Goal: Information Seeking & Learning: Check status

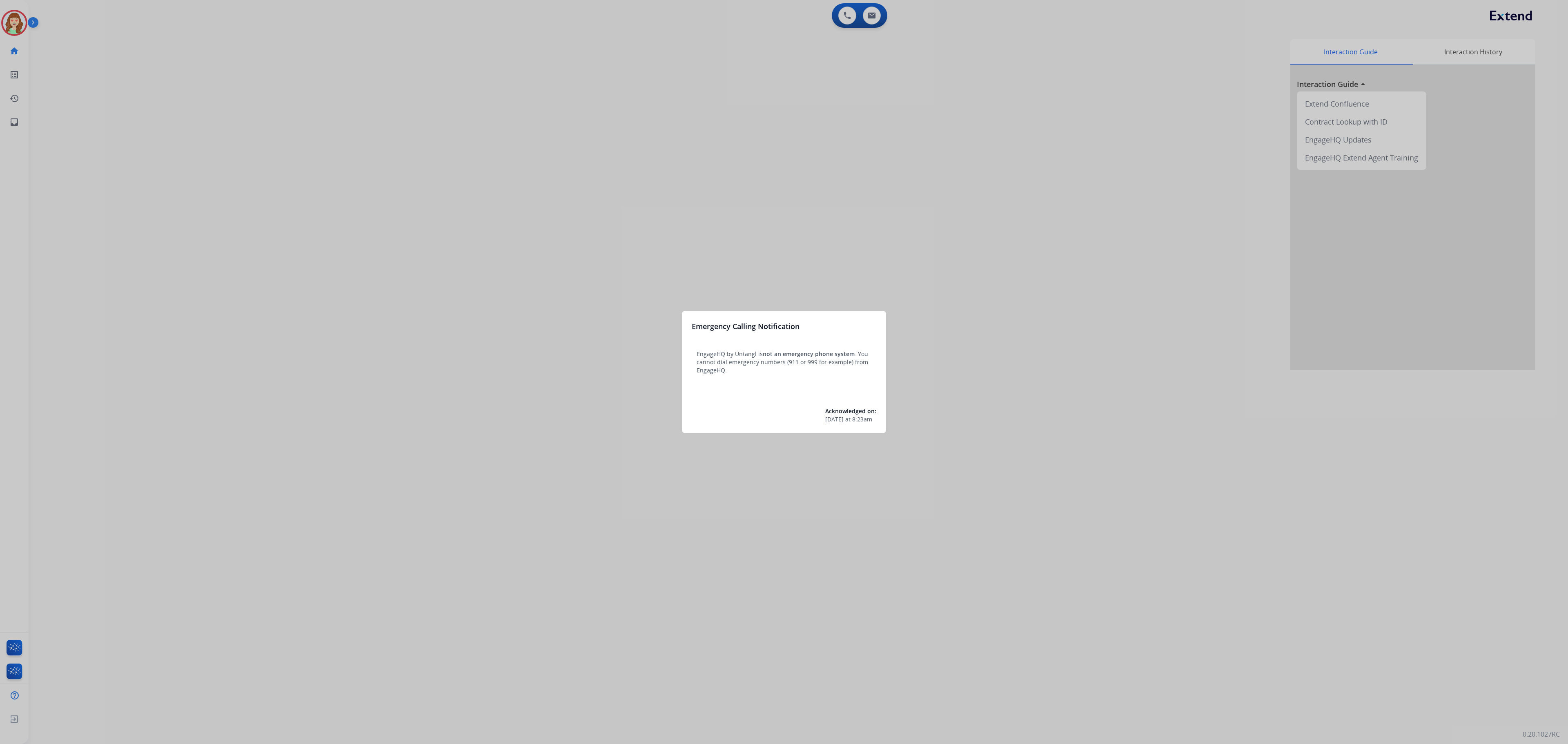
drag, startPoint x: 729, startPoint y: 170, endPoint x: 791, endPoint y: 129, distance: 74.3
click at [791, 129] on div at bounding box center [784, 372] width 1568 height 744
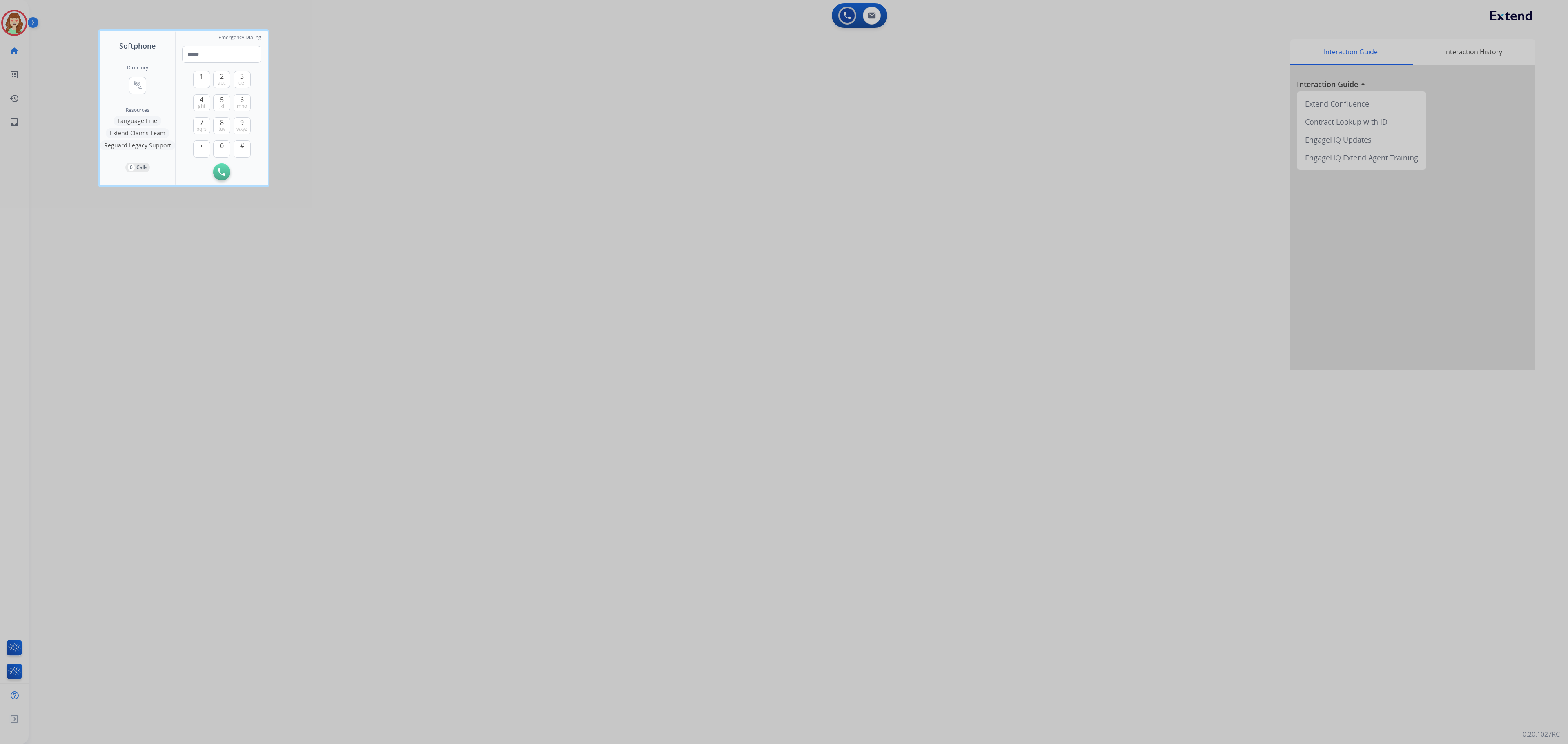
drag, startPoint x: 536, startPoint y: 181, endPoint x: 993, endPoint y: 22, distance: 483.9
click at [580, 172] on div at bounding box center [784, 372] width 1568 height 744
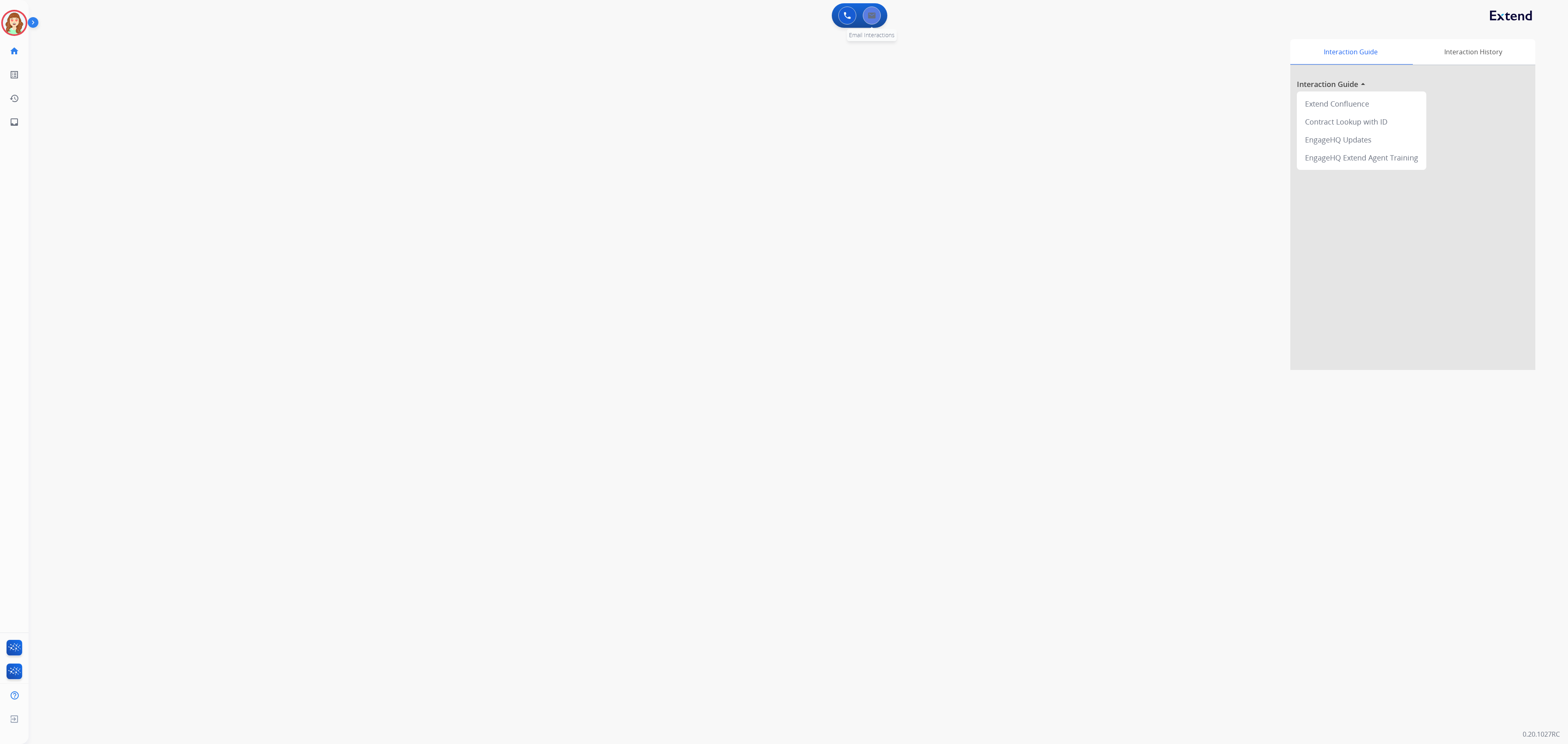
click at [873, 9] on button at bounding box center [872, 16] width 18 height 18
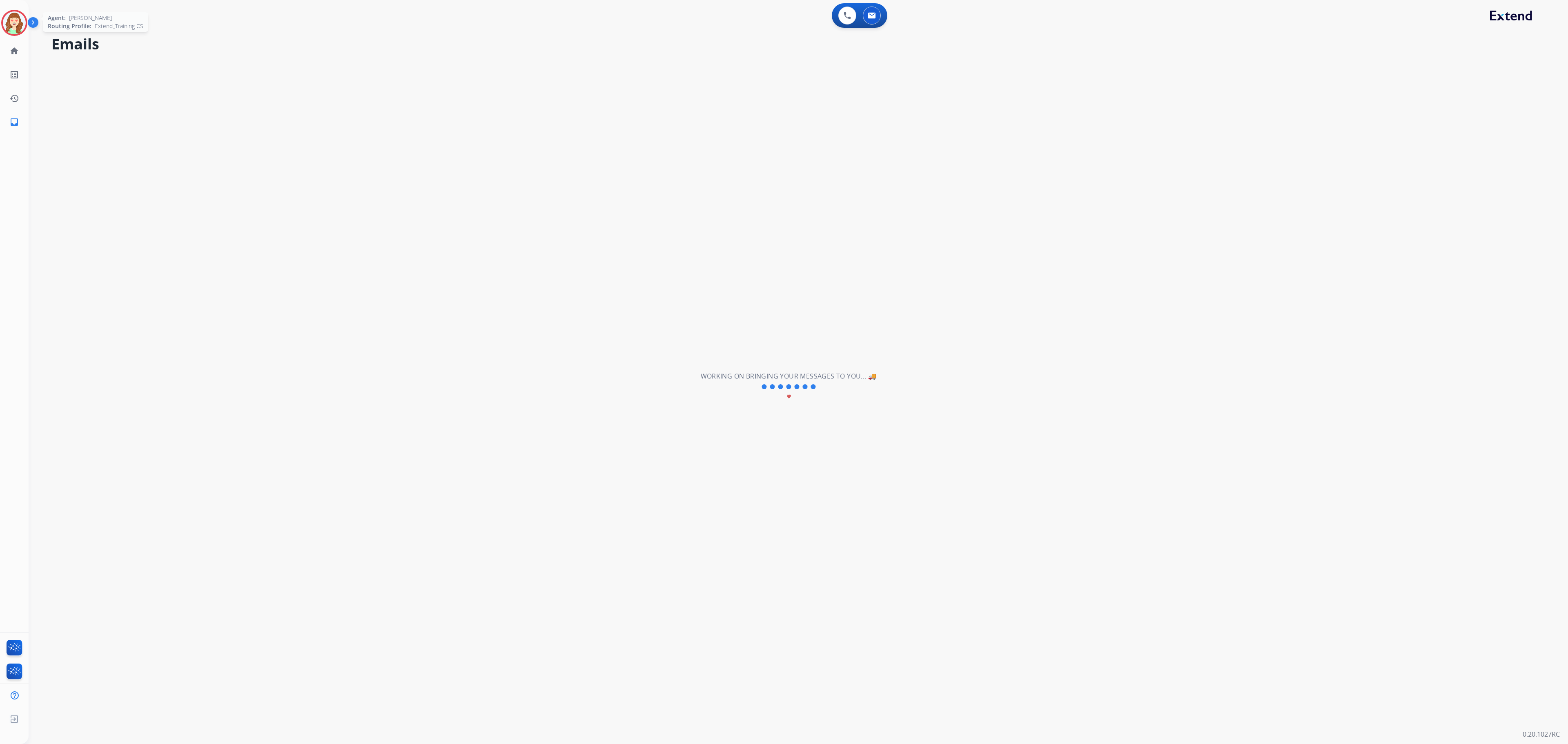
click at [7, 27] on img at bounding box center [15, 23] width 23 height 23
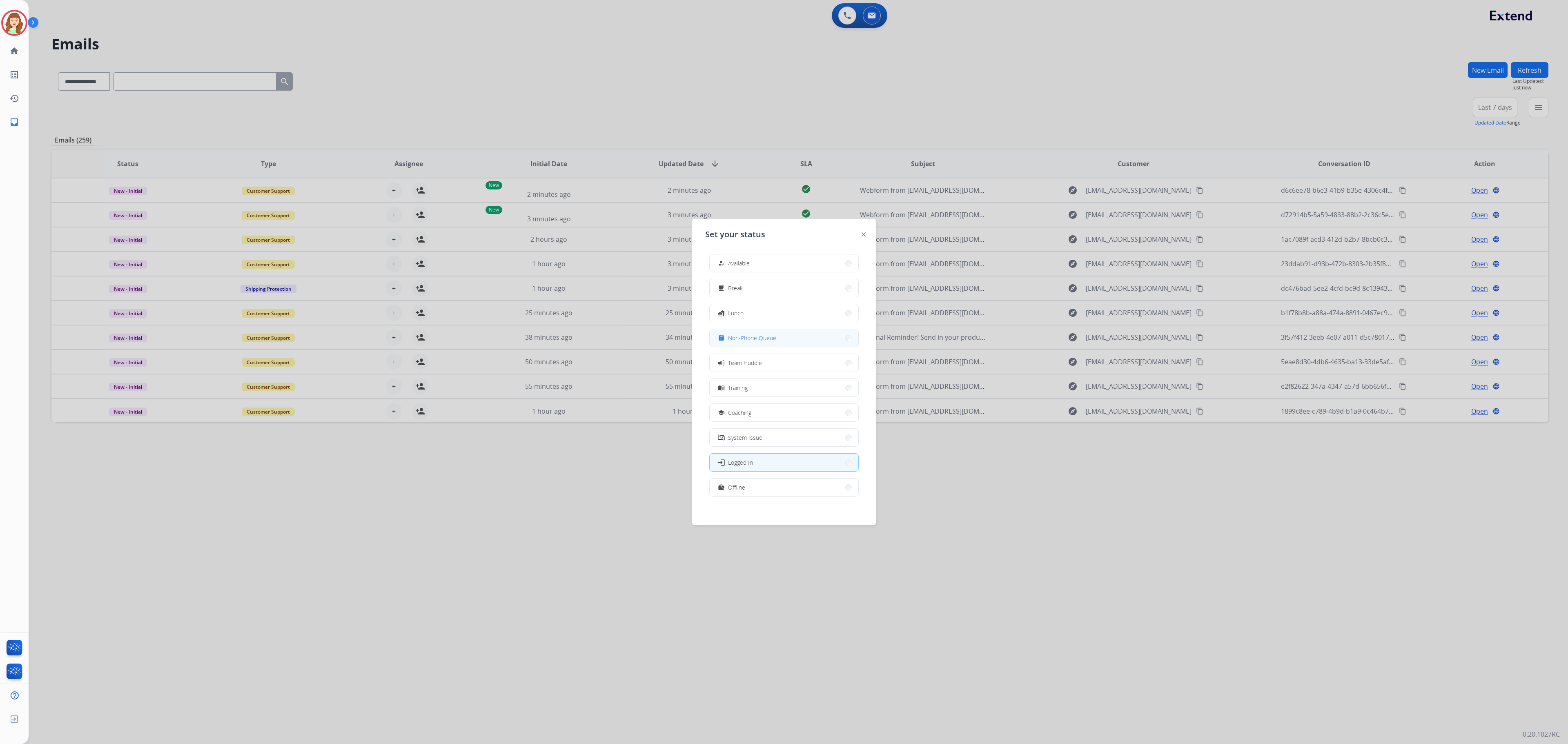
click at [819, 339] on button "assignment Non-Phone Queue" at bounding box center [784, 338] width 149 height 18
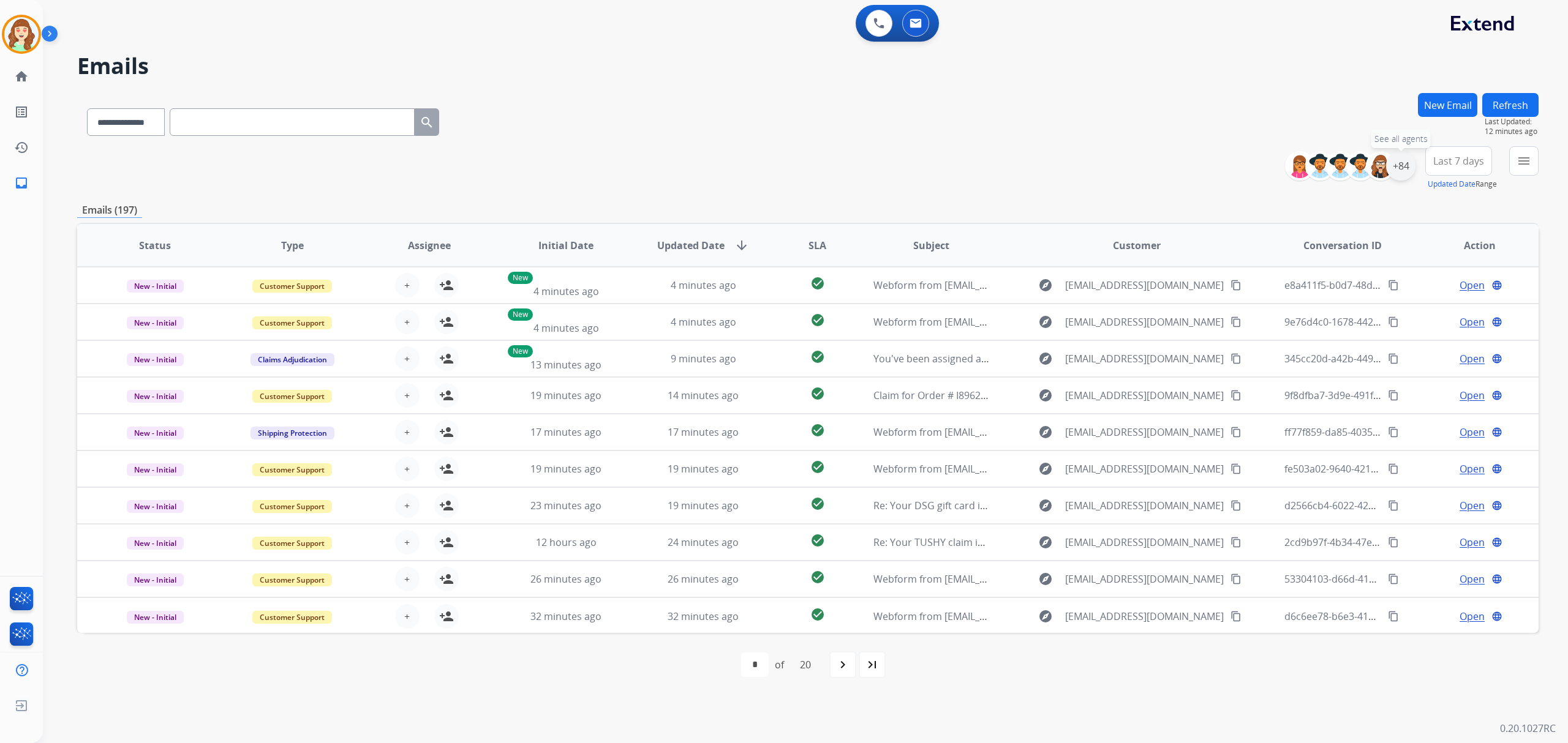
click at [1393, 164] on div "+84" at bounding box center [1401, 166] width 29 height 29
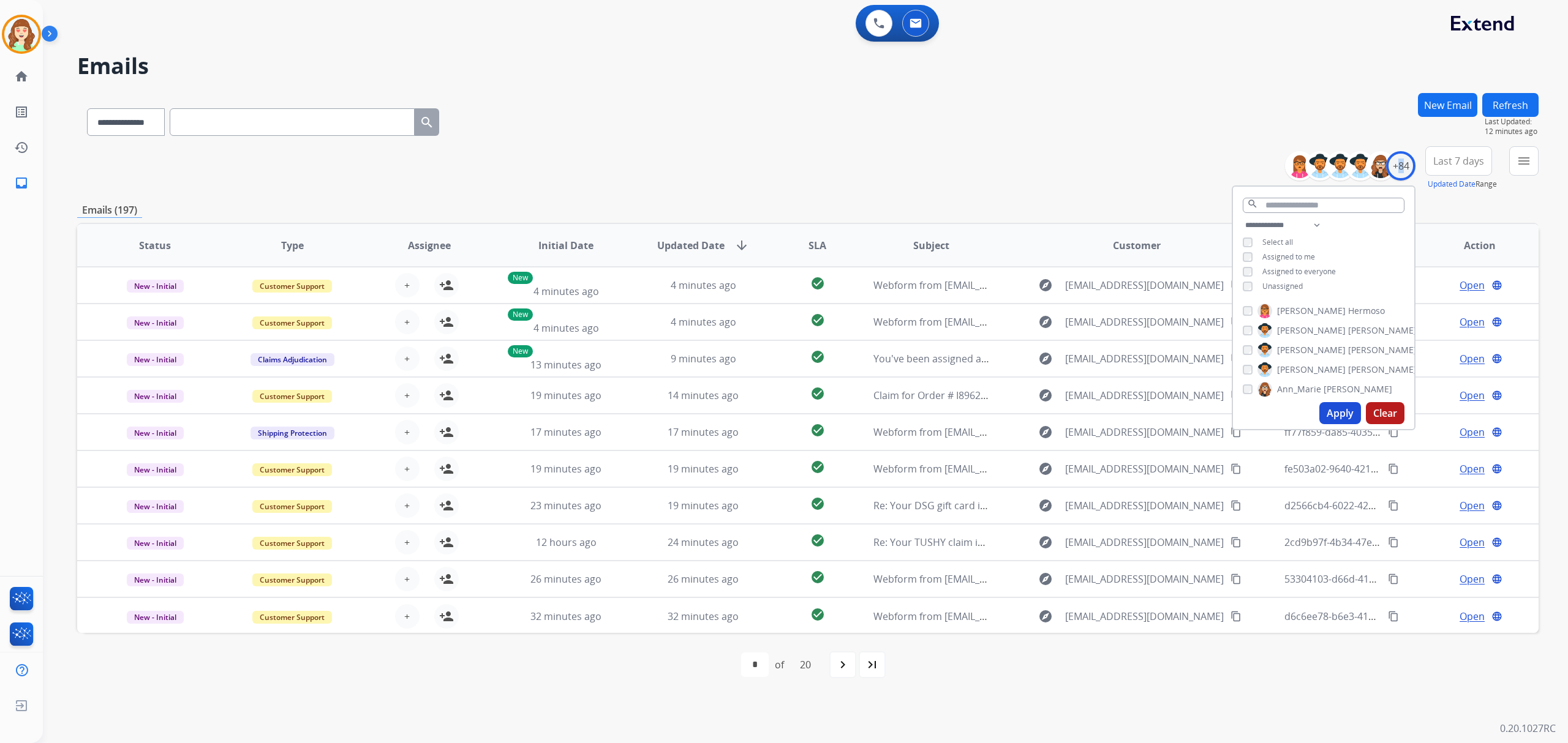
click at [1464, 162] on span "Last 7 days" at bounding box center [1459, 161] width 51 height 5
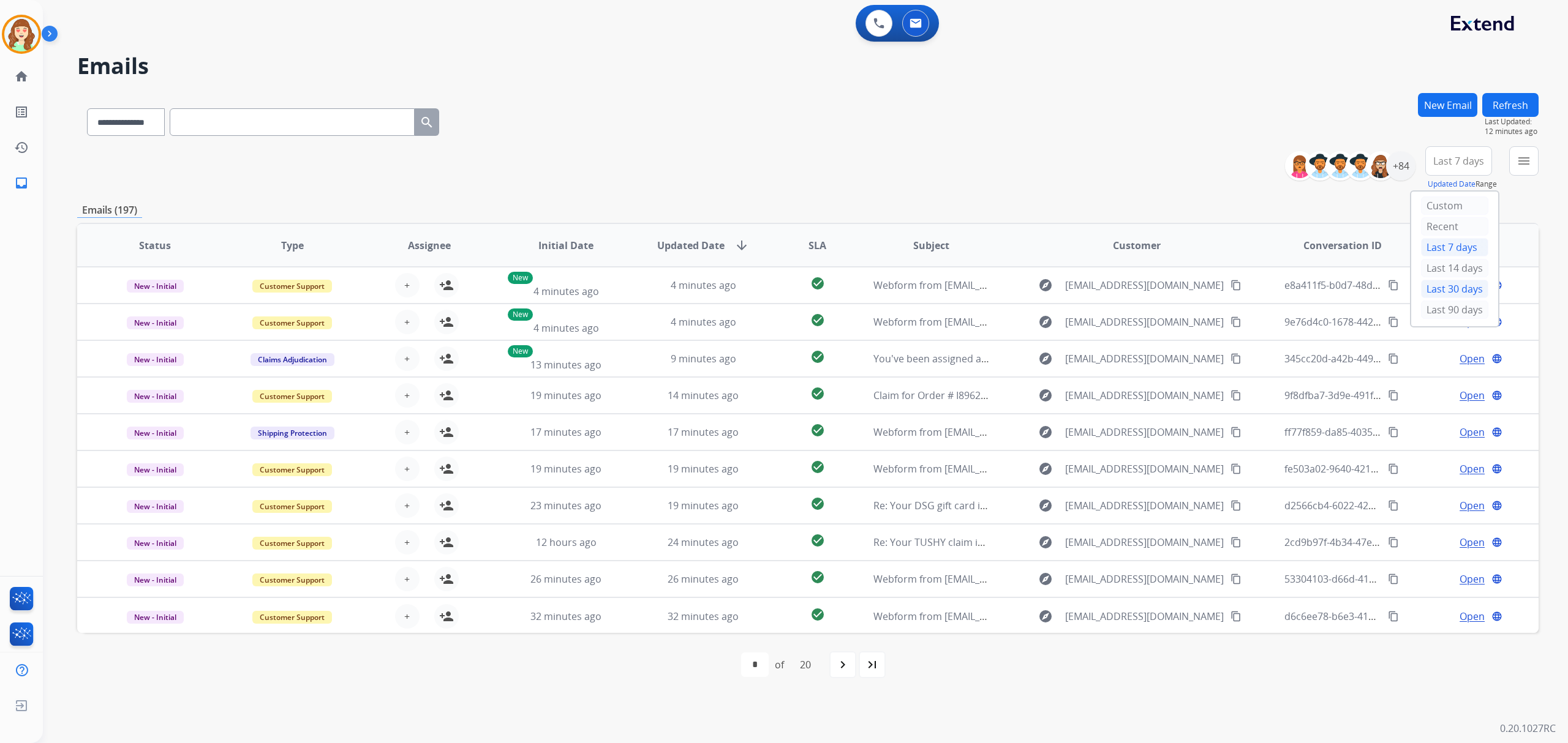
click at [1451, 294] on div "Last 30 days" at bounding box center [1455, 289] width 68 height 18
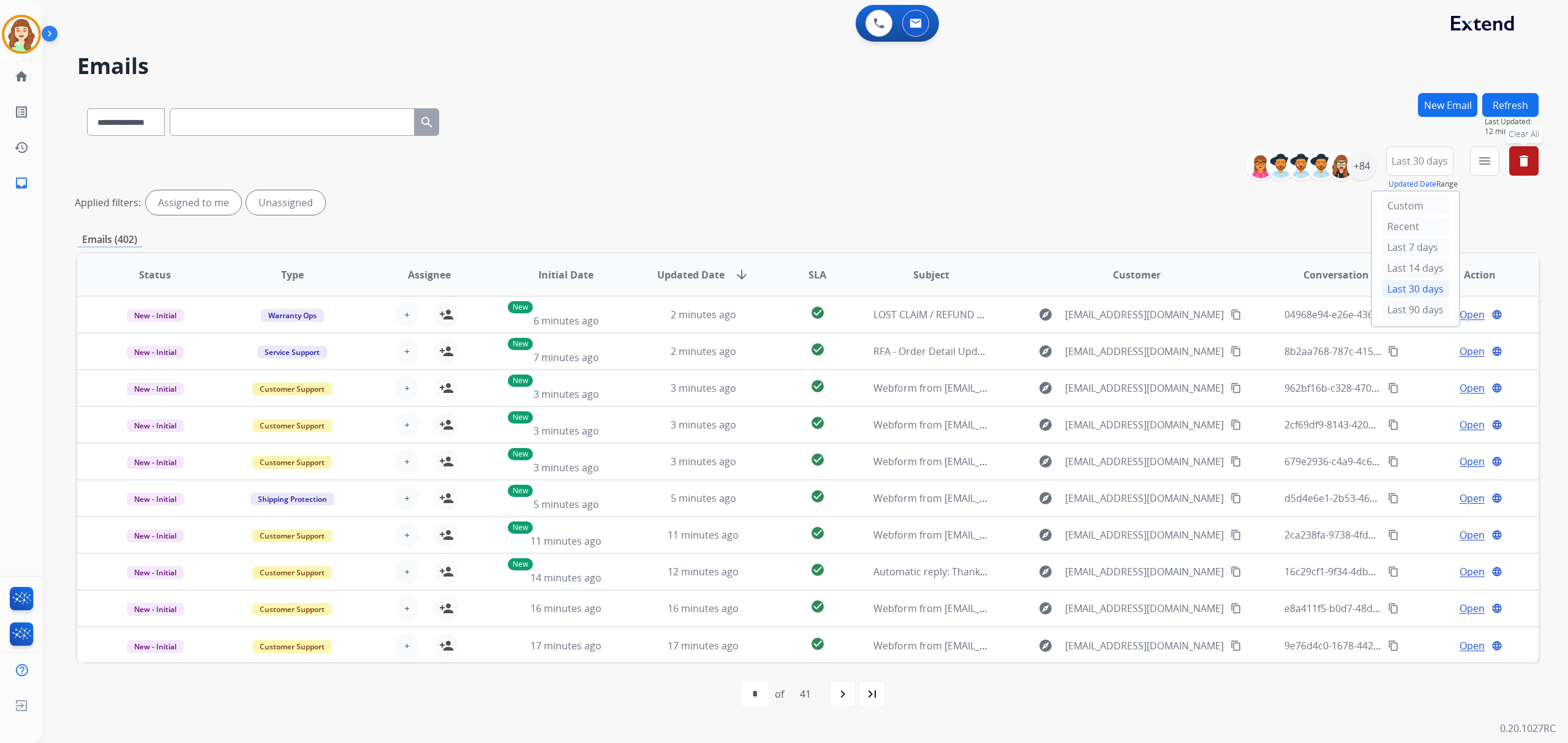
click at [1469, 162] on mat-icon "delete" at bounding box center [1524, 161] width 15 height 15
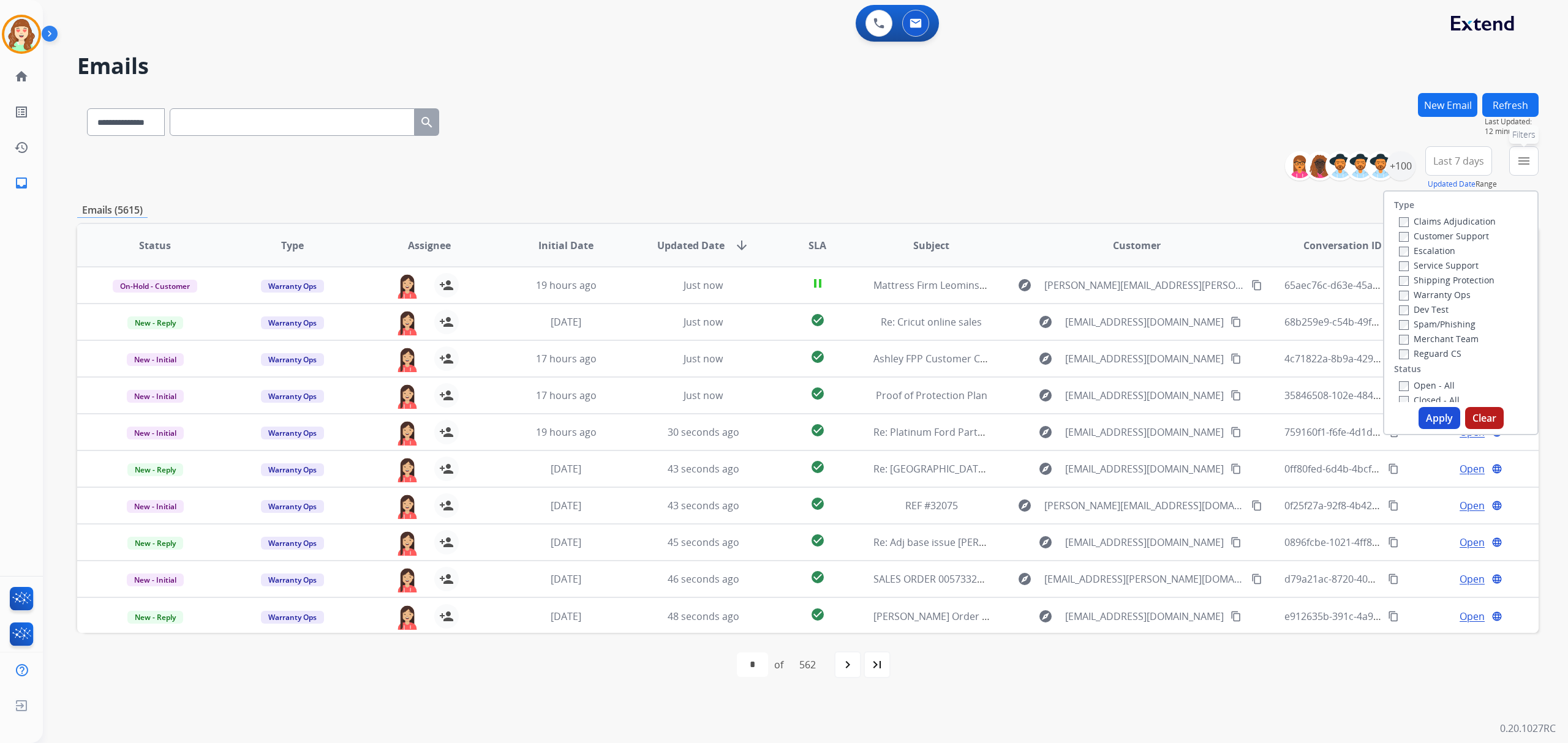
drag, startPoint x: 1525, startPoint y: 162, endPoint x: 1498, endPoint y: 182, distance: 33.6
click at [1469, 161] on mat-icon "menu" at bounding box center [1524, 161] width 15 height 15
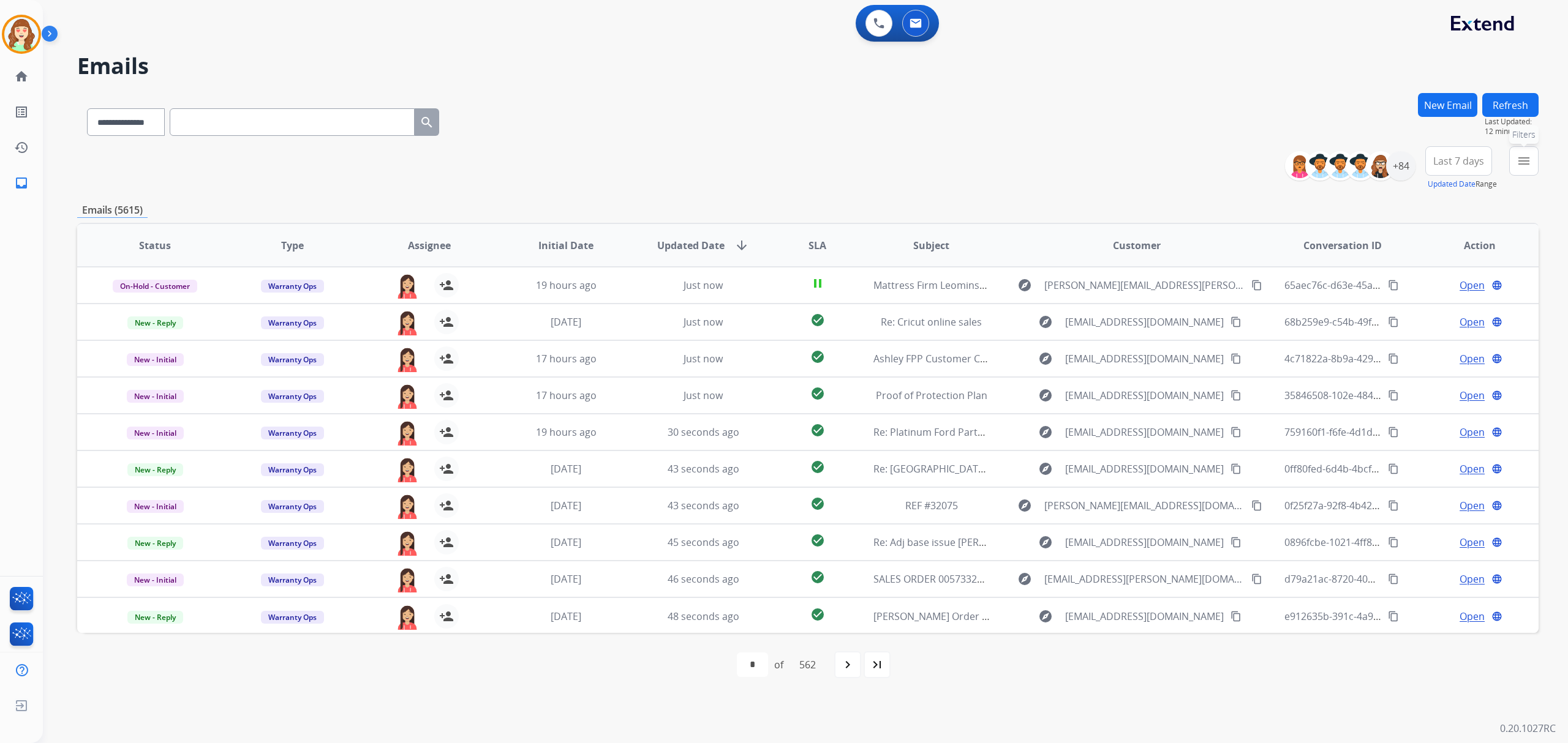
click at [1469, 158] on mat-icon "menu" at bounding box center [1524, 161] width 15 height 15
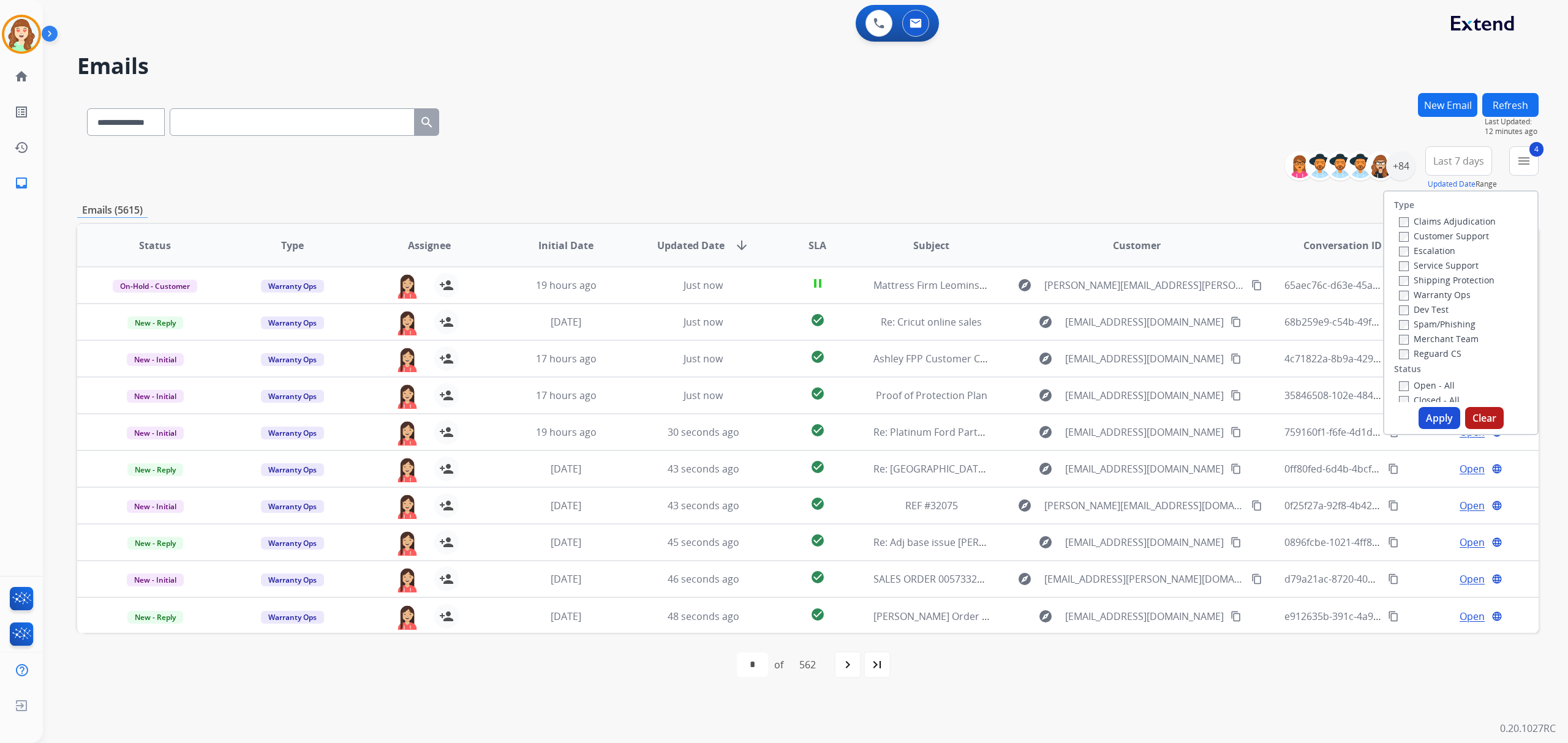
click at [1441, 426] on button "Apply" at bounding box center [1440, 418] width 42 height 22
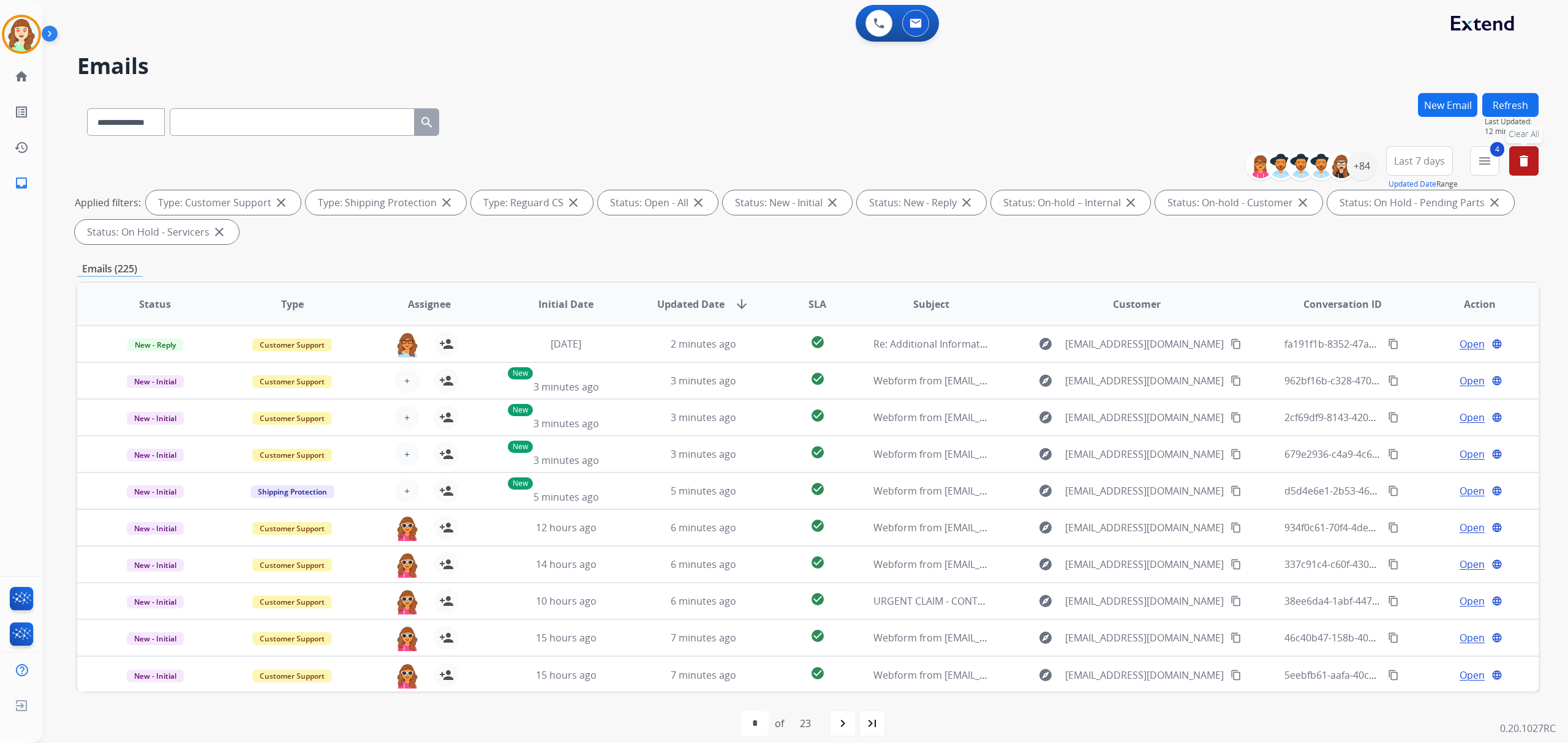
click at [1403, 160] on span "Last 7 days" at bounding box center [1420, 161] width 51 height 5
click at [1400, 314] on div "Last 90 days" at bounding box center [1415, 309] width 68 height 18
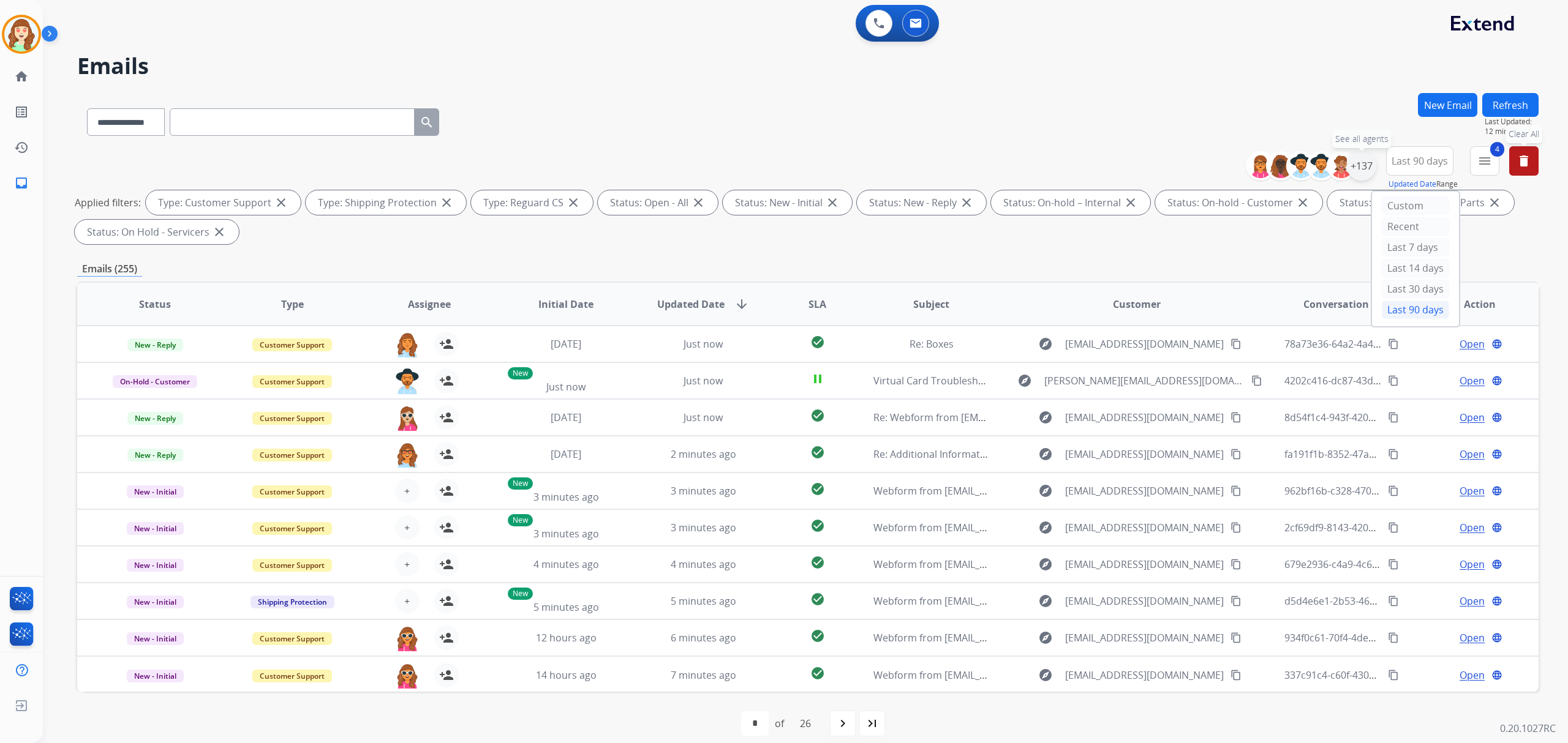
click at [1367, 165] on div "+137" at bounding box center [1362, 166] width 29 height 29
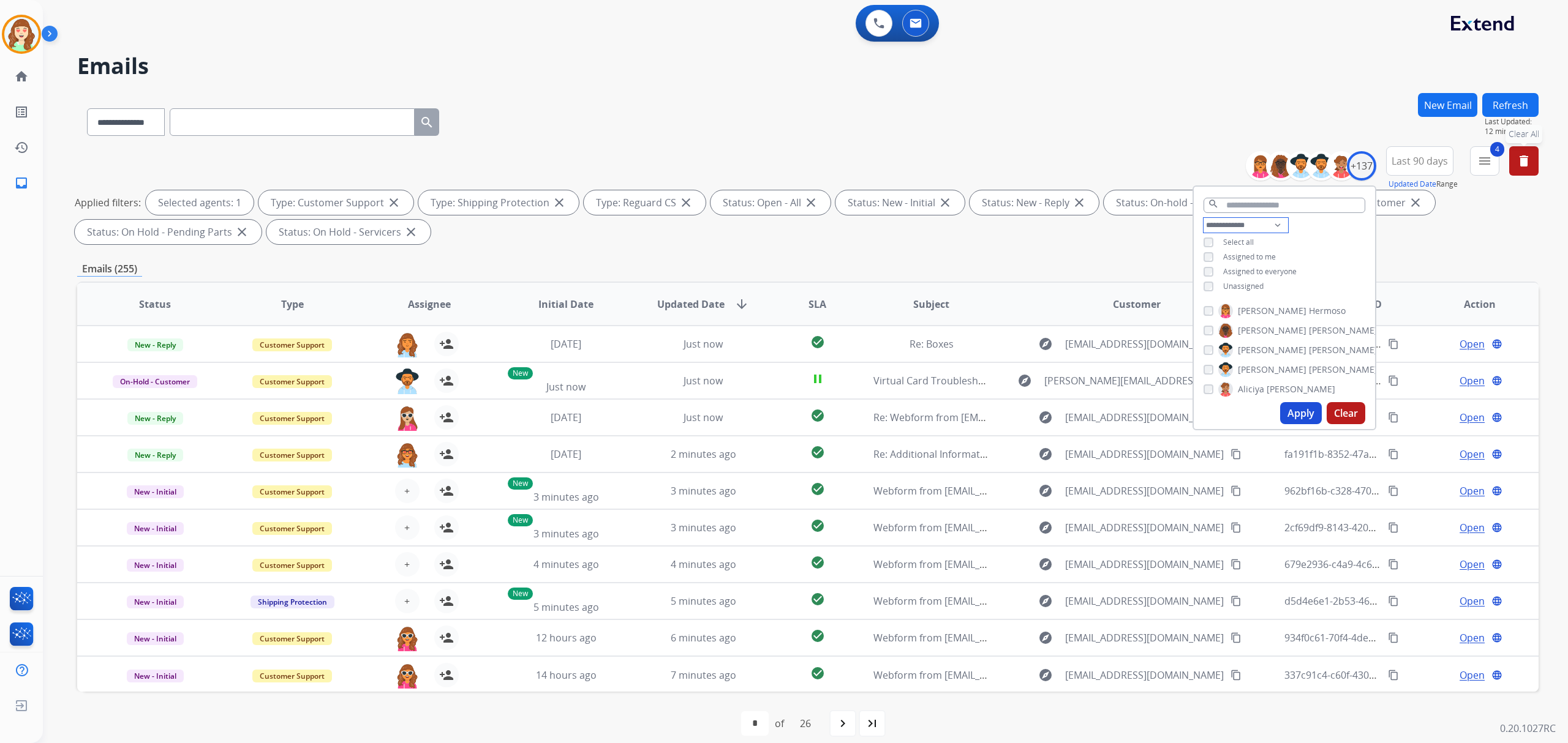
drag, startPoint x: 1231, startPoint y: 218, endPoint x: 1231, endPoint y: 229, distance: 11.0
click at [1231, 218] on select "**********" at bounding box center [1246, 225] width 85 height 15
select select "**********"
click at [1204, 218] on select "**********" at bounding box center [1246, 225] width 85 height 15
